Goal: Find specific page/section: Find specific page/section

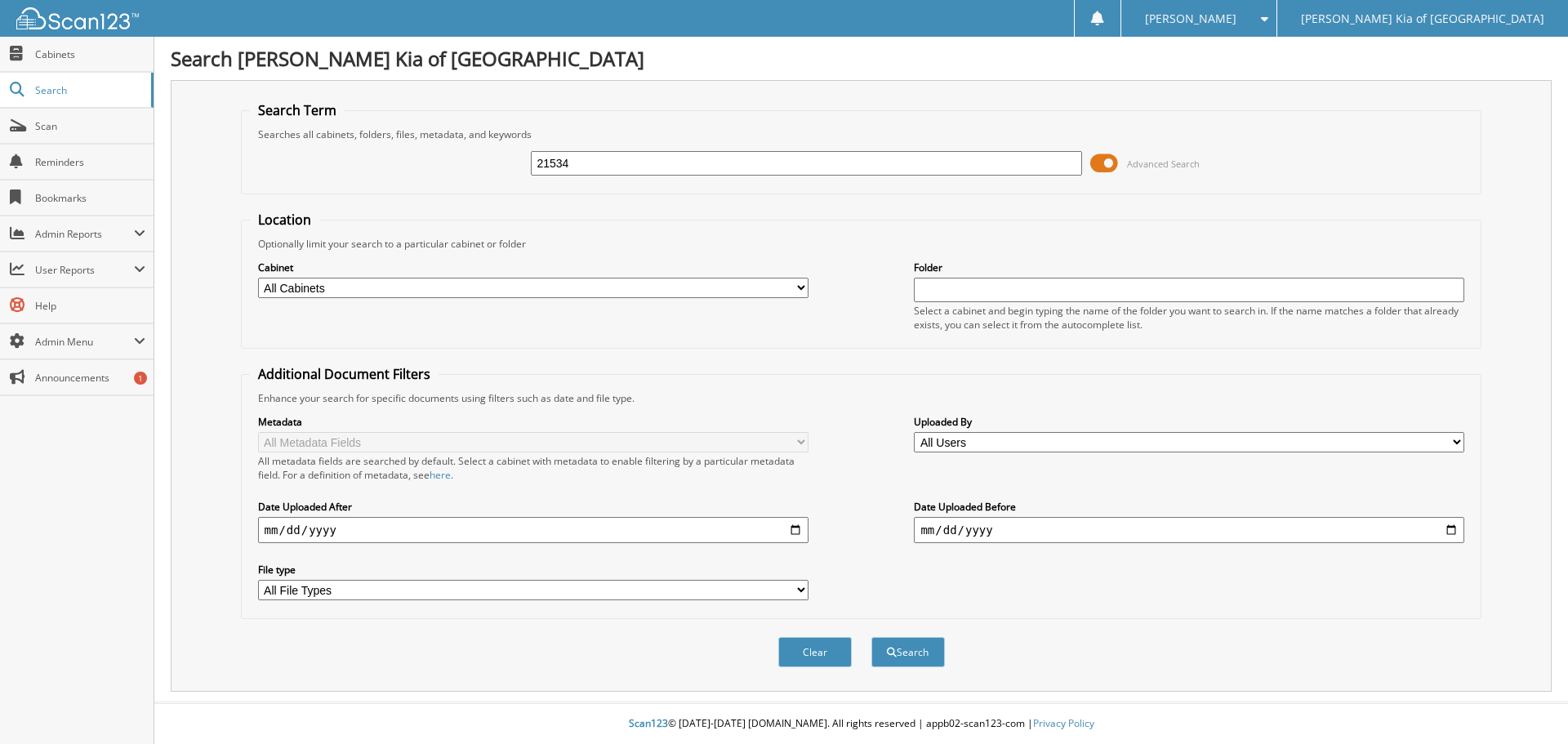
type input "21534"
click at [872, 637] on button "Search" at bounding box center [908, 652] width 73 height 30
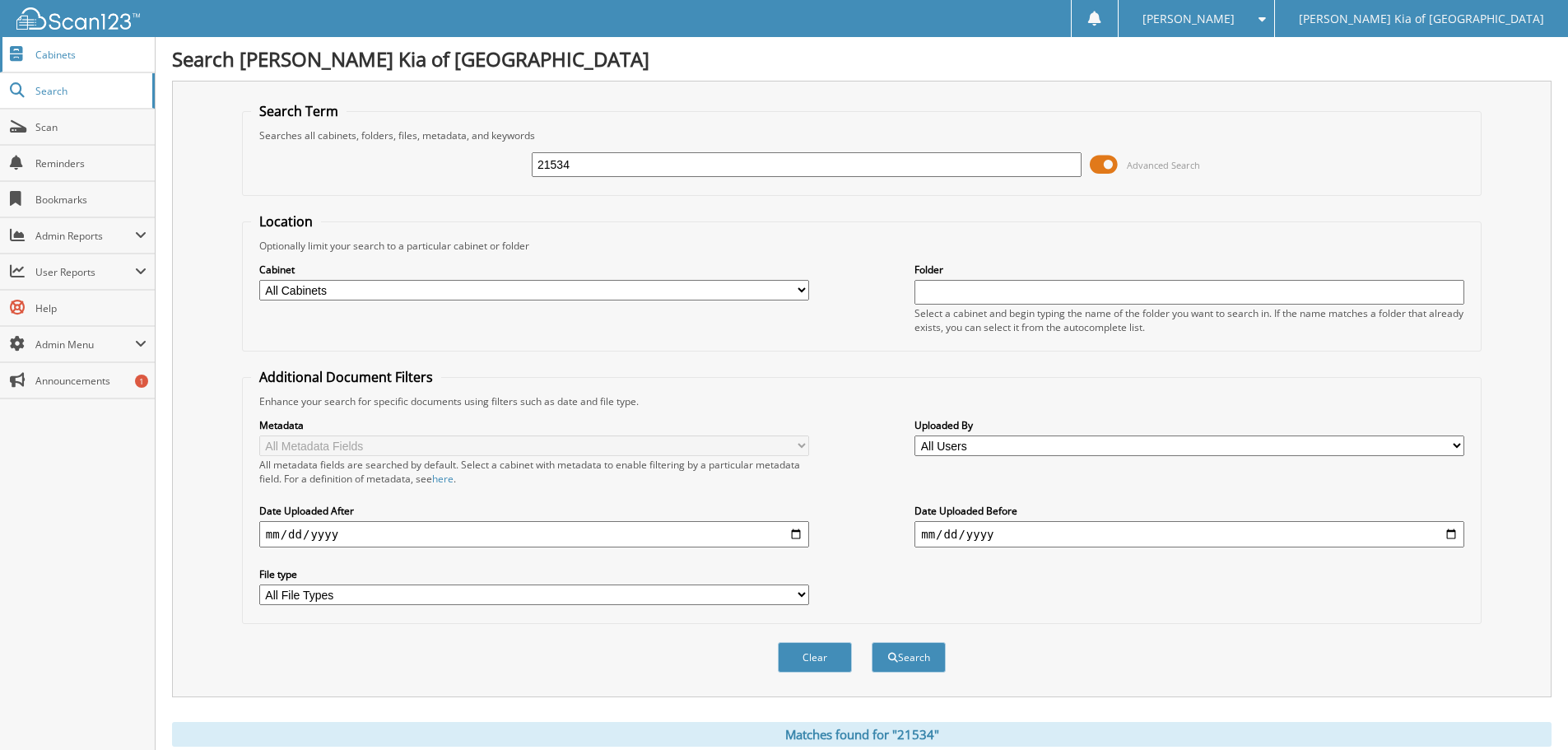
click at [75, 63] on link "Cabinets" at bounding box center [77, 54] width 155 height 35
